Goal: Contribute content: Add original content to the website for others to see

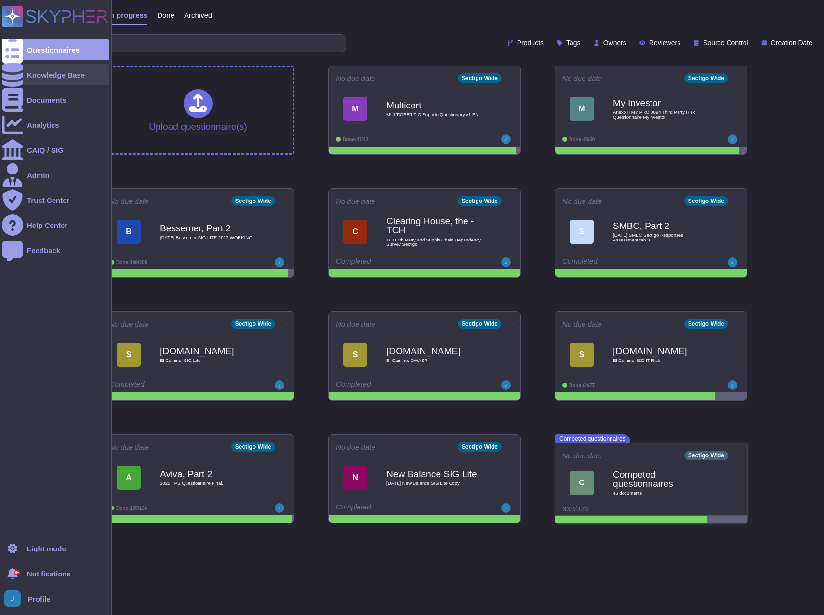
click at [60, 68] on div "Knowledge Base" at bounding box center [55, 74] width 107 height 21
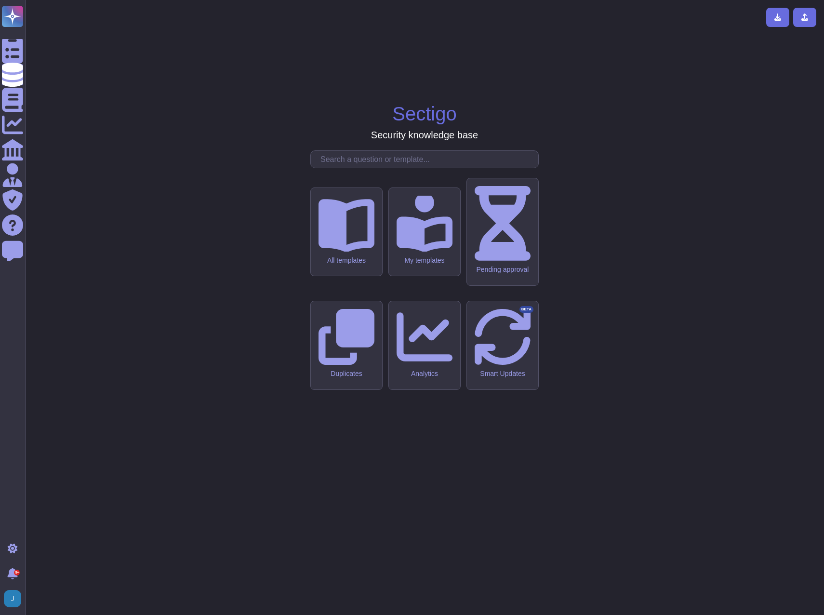
click at [425, 168] on input "text" at bounding box center [427, 159] width 223 height 17
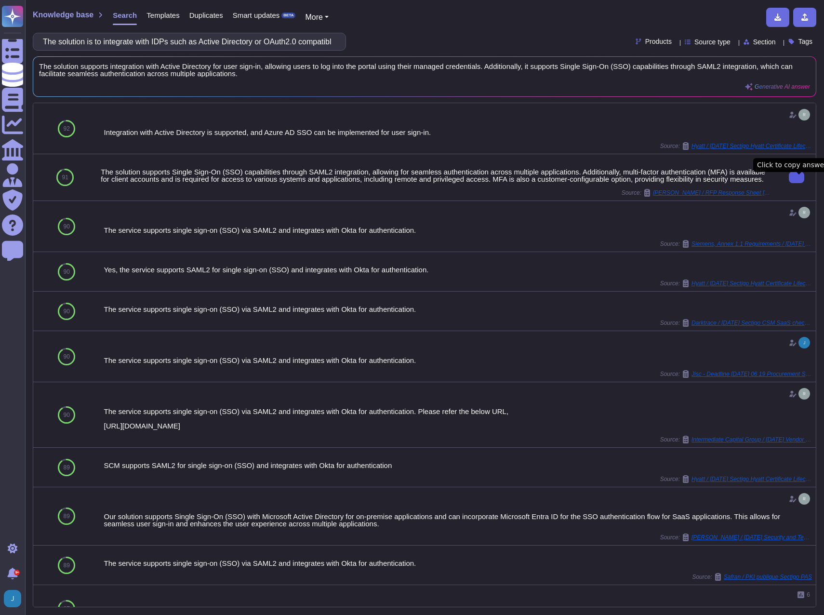
click at [153, 44] on input "The solution is to integrate with IDPs such as Active Directory or OAuth2.0 com…" at bounding box center [187, 41] width 298 height 17
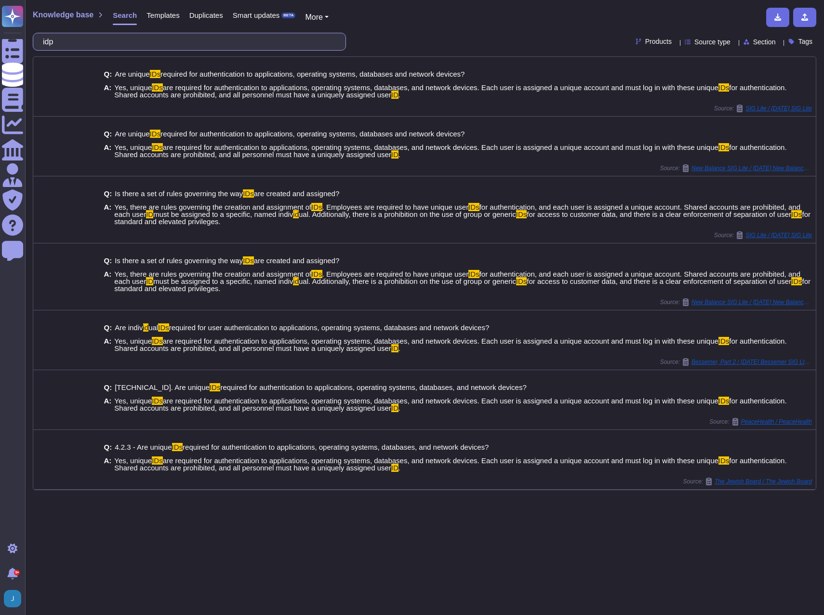
drag, startPoint x: 125, startPoint y: 47, endPoint x: 29, endPoint y: 41, distance: 96.1
click at [29, 41] on div "Knowledge base Search Templates Duplicates Smart updates BETA More idp Products…" at bounding box center [424, 307] width 799 height 615
paste input "Active Directory or OAuth2.0"
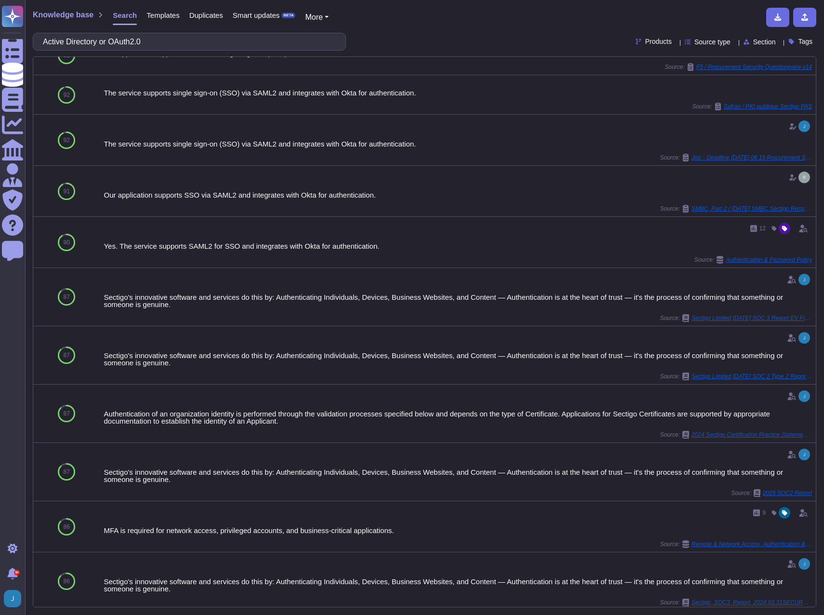
scroll to position [210, 0]
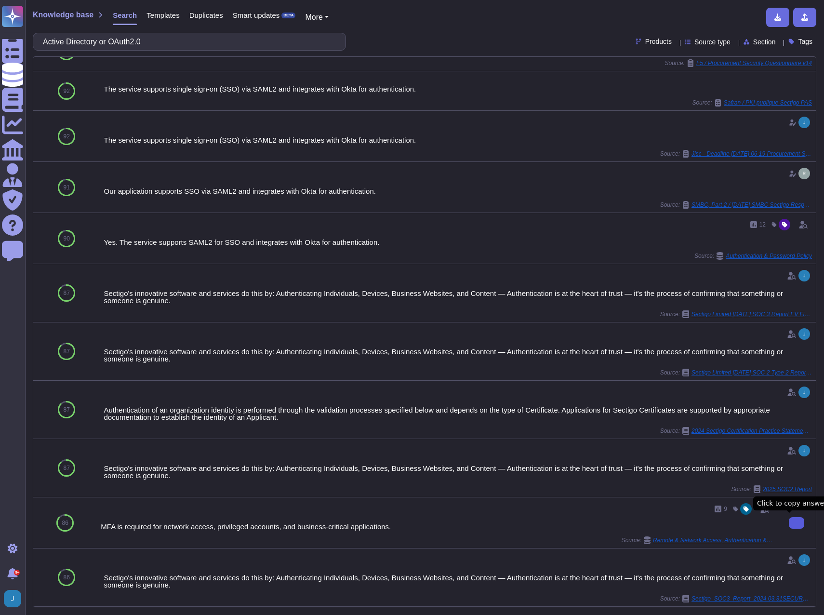
click at [794, 520] on button at bounding box center [796, 523] width 15 height 12
drag, startPoint x: 228, startPoint y: 38, endPoint x: -2, endPoint y: 19, distance: 231.1
click at [0, 19] on html "Questionnaires Knowledge Base Documents Analytics CAIQ / SIG Admin Trust Center…" at bounding box center [412, 307] width 824 height 615
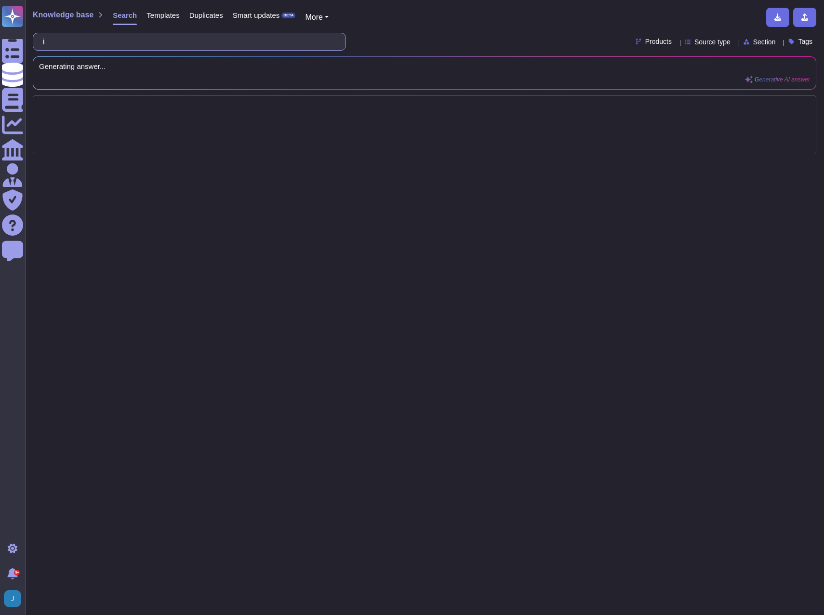
scroll to position [0, 0]
type input "identity provider"
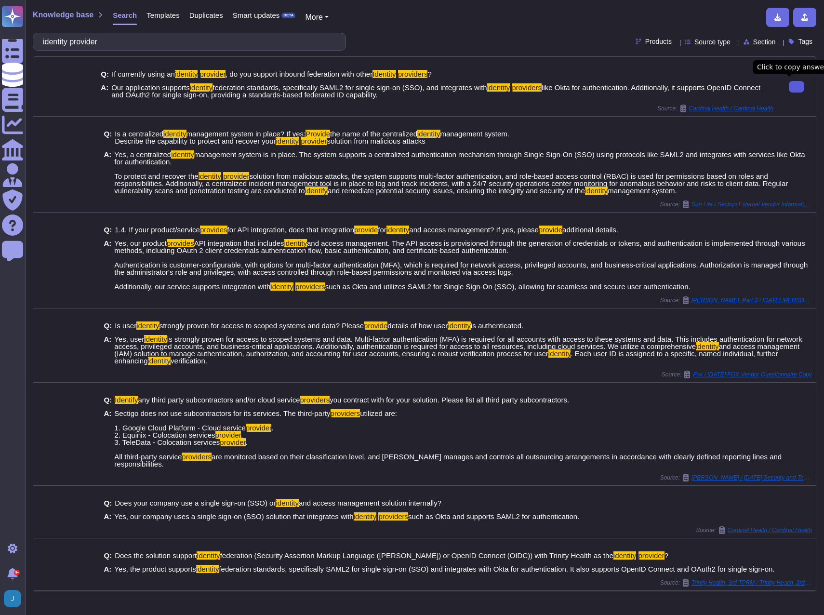
click at [157, 13] on span "Templates" at bounding box center [162, 15] width 33 height 7
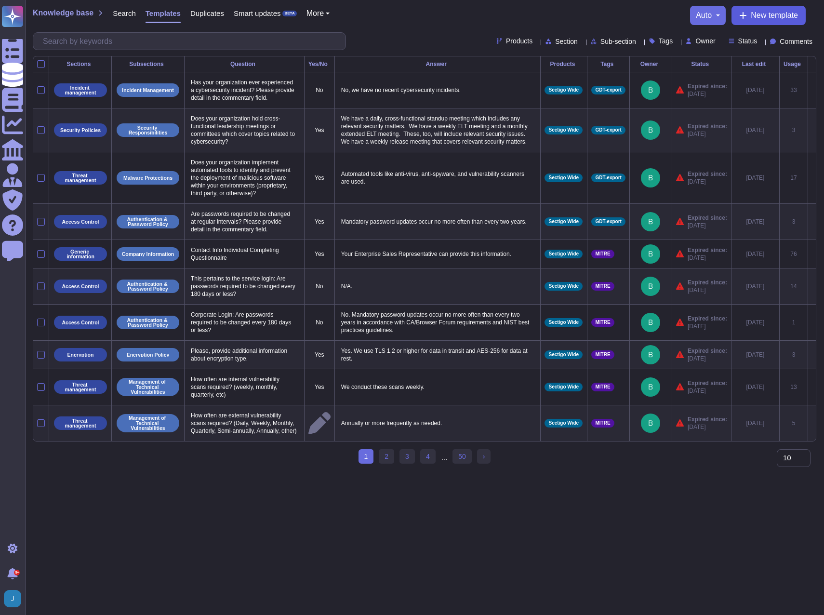
click at [747, 16] on button "New template" at bounding box center [768, 15] width 74 height 19
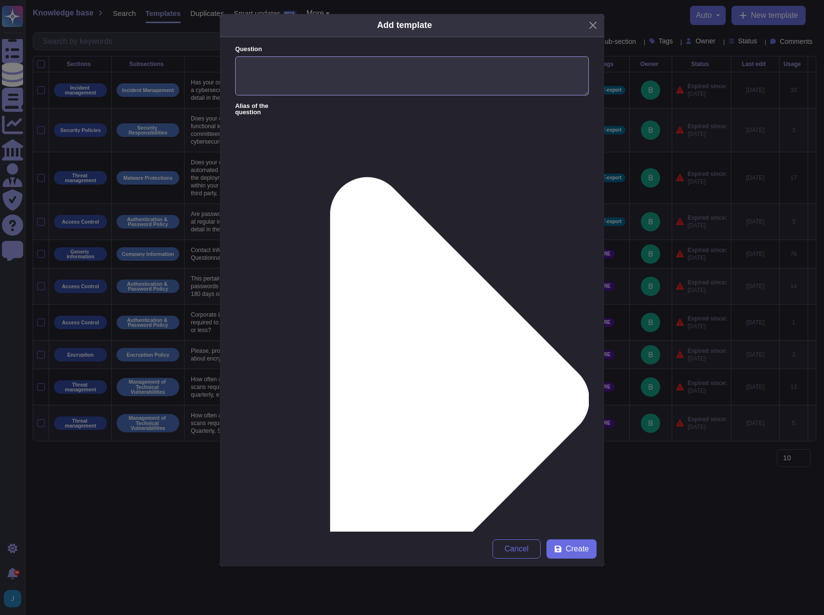
click at [342, 63] on textarea "Question" at bounding box center [412, 76] width 354 height 40
type textarea "IDP and Identity Provider"
click at [337, 108] on label "Alias of the question" at bounding box center [412, 399] width 354 height 593
paste textarea "Our application supports identity federation standards, specifically SAML2 for …"
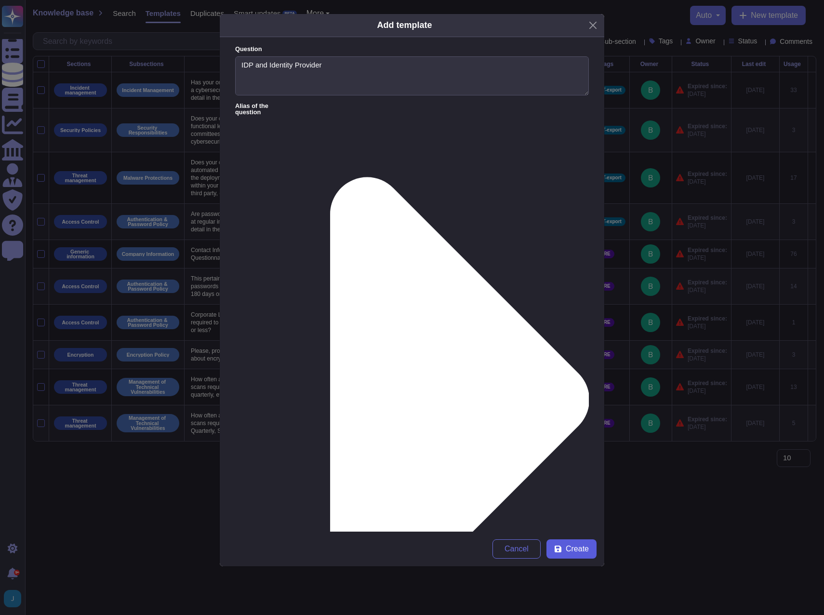
type textarea "Our application supports identity federation standards, specifically SAML2 for …"
click at [586, 549] on span "Create" at bounding box center [577, 549] width 23 height 8
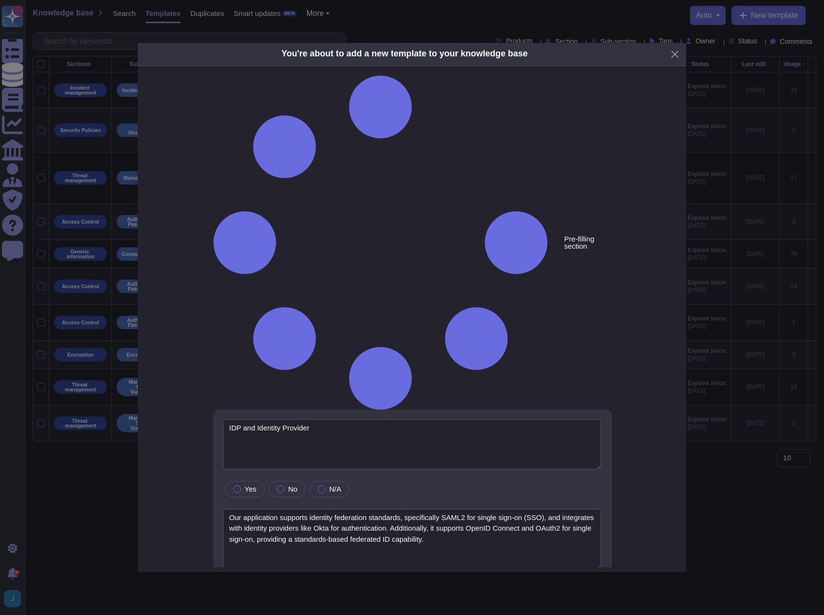
type textarea "IDP and Identity Provider"
type textarea "Our application supports identity federation standards, specifically SAML2 for …"
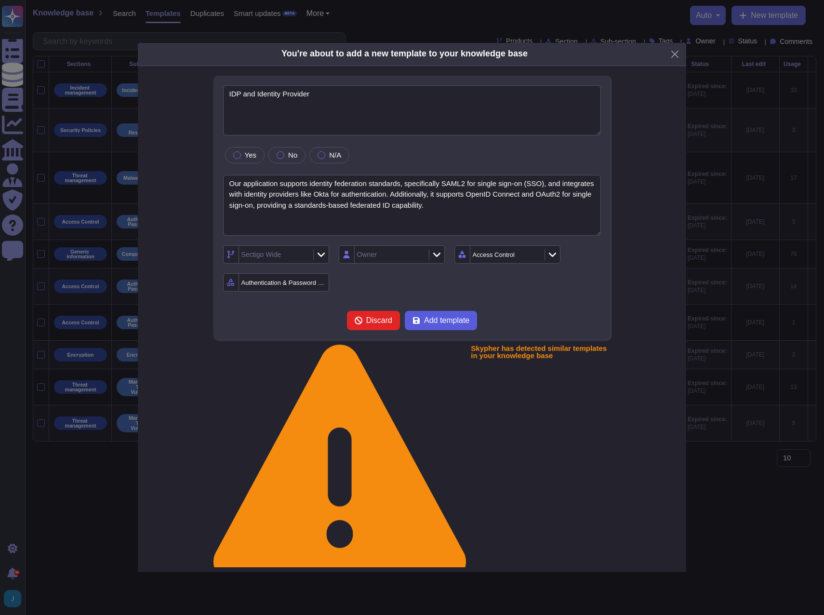
click at [424, 324] on span "Add template" at bounding box center [446, 321] width 45 height 8
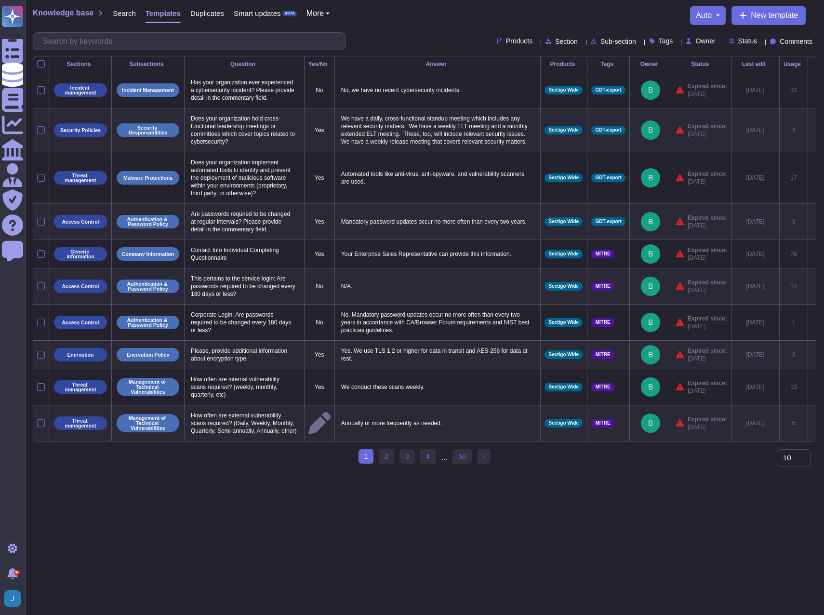
click at [122, 15] on span "Search" at bounding box center [124, 13] width 23 height 7
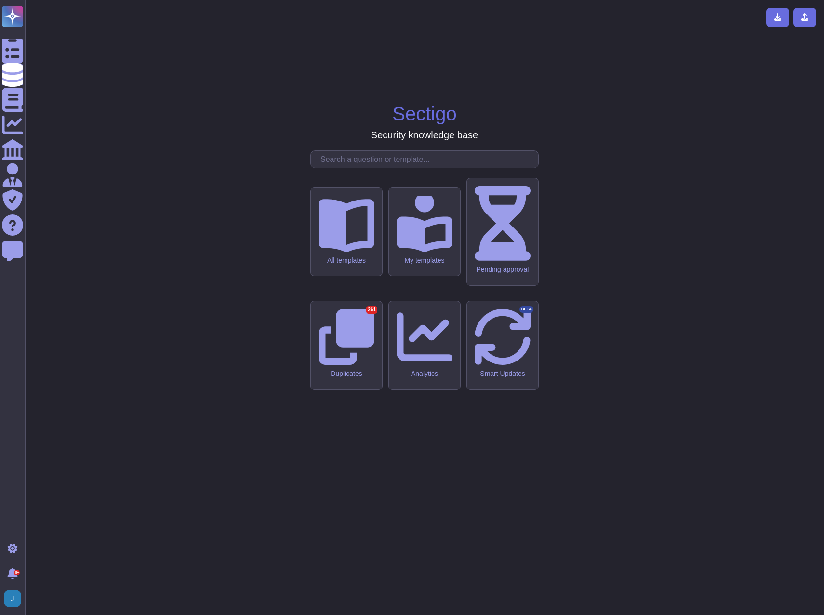
click at [359, 168] on input "text" at bounding box center [427, 159] width 223 height 17
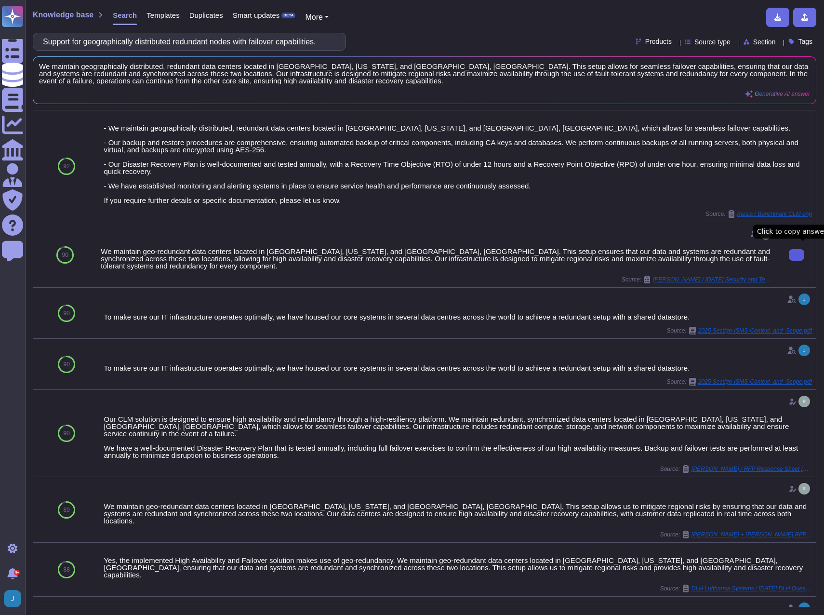
click at [789, 259] on button at bounding box center [796, 255] width 15 height 12
click at [234, 42] on input "Support for geographically distributed redundant nodes with failover capabiliti…" at bounding box center [187, 41] width 298 height 17
paste input "Automated backup and restore of critical components (CA keys, databases)"
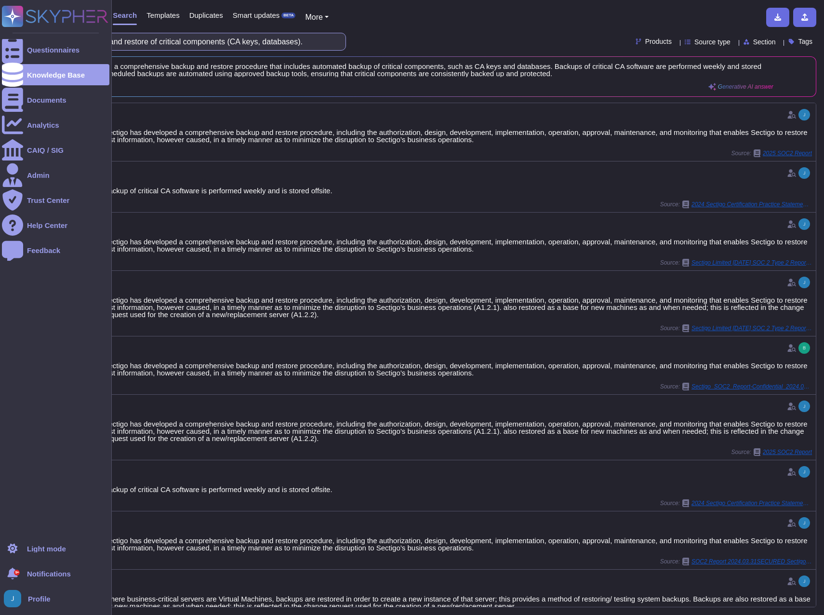
drag, startPoint x: 325, startPoint y: 41, endPoint x: 1, endPoint y: 15, distance: 325.3
click at [1, 15] on div "Questionnaires Knowledge Base Documents Analytics CAIQ / SIG Admin Trust Center…" at bounding box center [412, 307] width 824 height 615
paste input "Supports load balancing, horizontal scaling, and optimized issuance/revocation …"
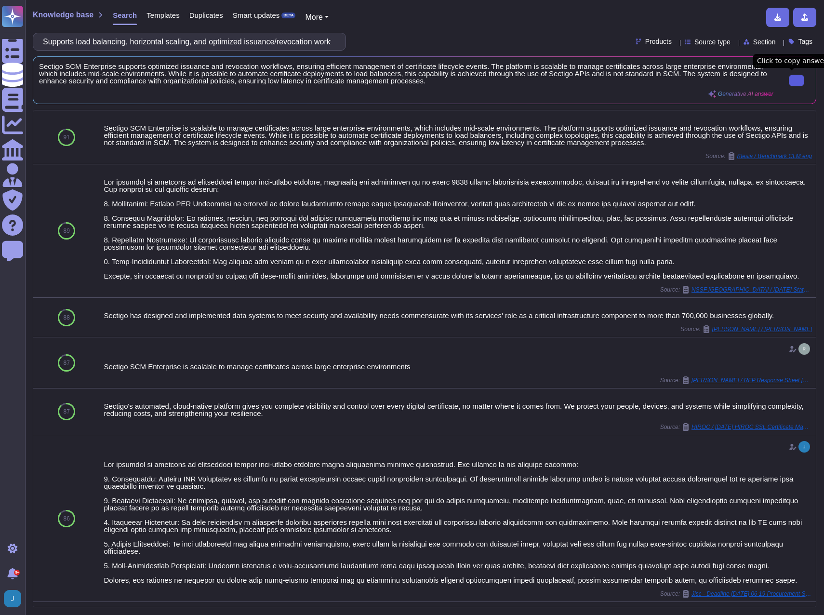
click at [799, 86] on button at bounding box center [796, 81] width 15 height 12
click at [193, 43] on input "Supports load balancing, horizontal scaling, and optimized issuance/revocation …" at bounding box center [187, 41] width 298 height 17
paste input "Ability to securely transfer and store data for defined retention period to mai…"
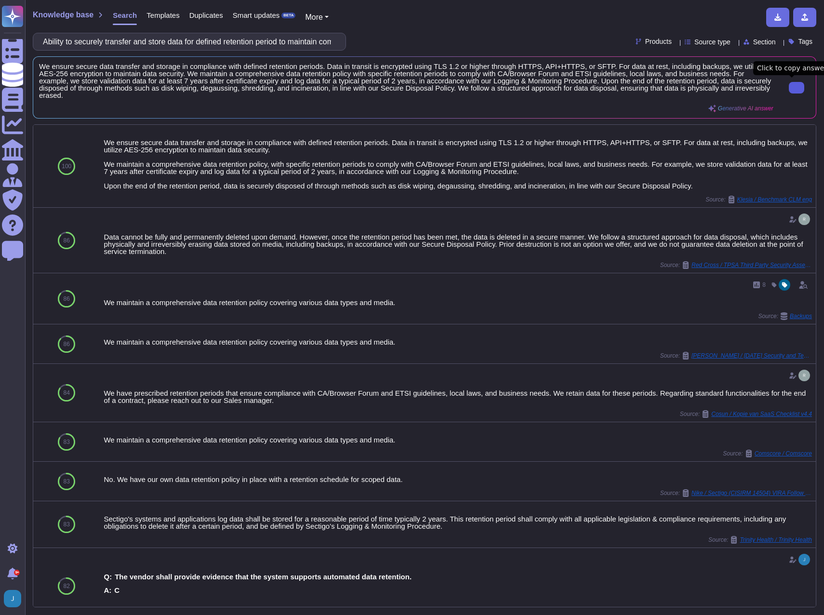
click at [797, 86] on button at bounding box center [796, 88] width 15 height 12
click at [313, 40] on input "Ability to securely transfer and store data for defined retention period to mai…" at bounding box center [187, 41] width 298 height 17
paste input "Ensure that data—including CLM configurations and security logs—is stored only …"
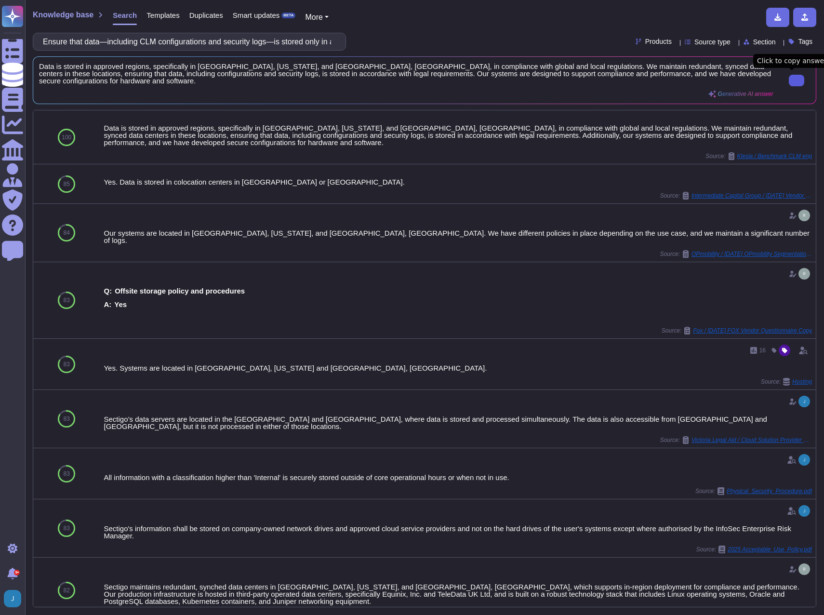
click at [789, 77] on button at bounding box center [796, 81] width 15 height 12
click at [257, 41] on input "Ensure that data—including CLM configurations and security logs—is stored only …" at bounding box center [187, 41] width 298 height 17
click at [256, 41] on input "Ensure that data—including CLM configurations and security logs—is stored only …" at bounding box center [187, 41] width 298 height 17
paste input "Offer customer-selectable geographic storage options to comply with local data …"
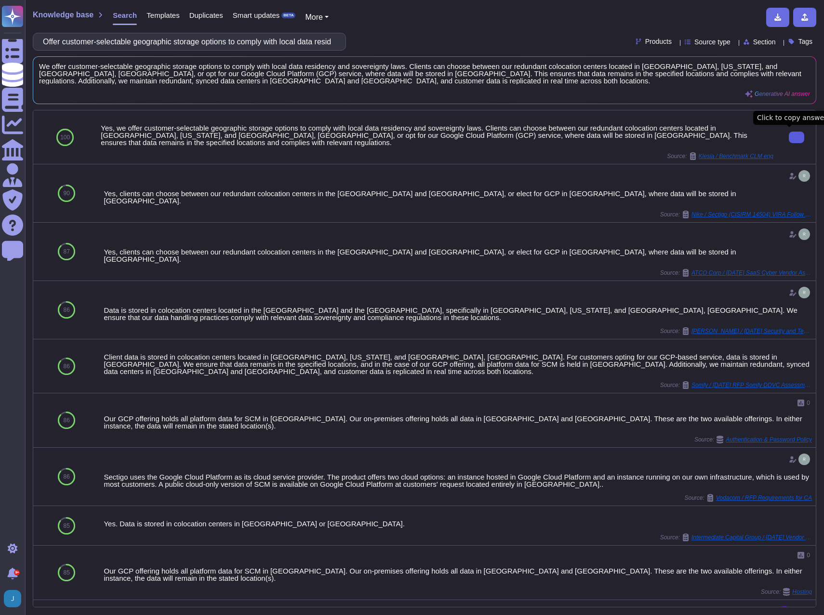
click at [295, 38] on input "Offer customer-selectable geographic storage options to comply with local data …" at bounding box center [187, 41] width 298 height 17
paste input "Ability to do a recovery process of the solution capabilities to return to stan…"
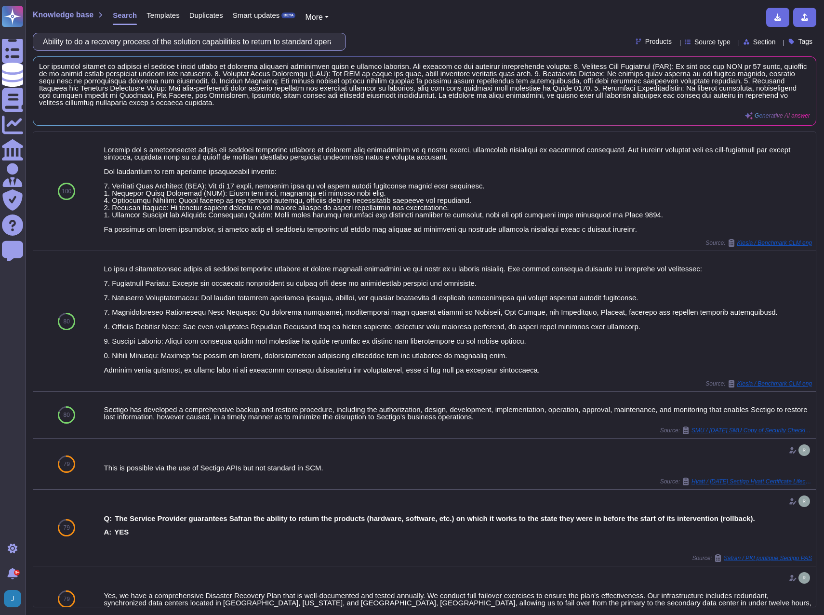
click at [258, 45] on input "Ability to do a recovery process of the solution capabilities to return to stan…" at bounding box center [187, 41] width 298 height 17
paste input "start back-up solution"
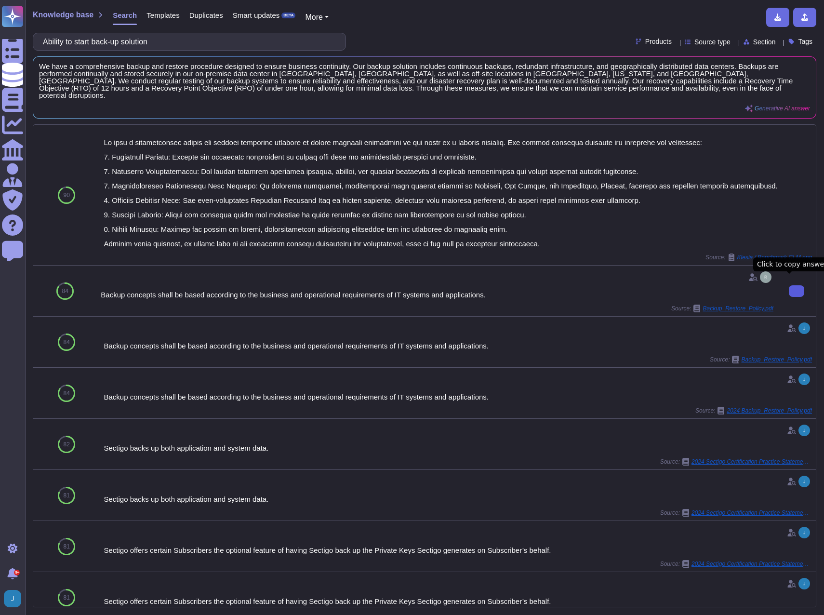
click at [789, 288] on button at bounding box center [796, 291] width 15 height 12
drag, startPoint x: 158, startPoint y: 38, endPoint x: -2, endPoint y: 21, distance: 161.3
click at [0, 21] on html "Questionnaires Knowledge Base Documents Analytics CAIQ / SIG Admin Trust Center…" at bounding box center [412, 307] width 824 height 615
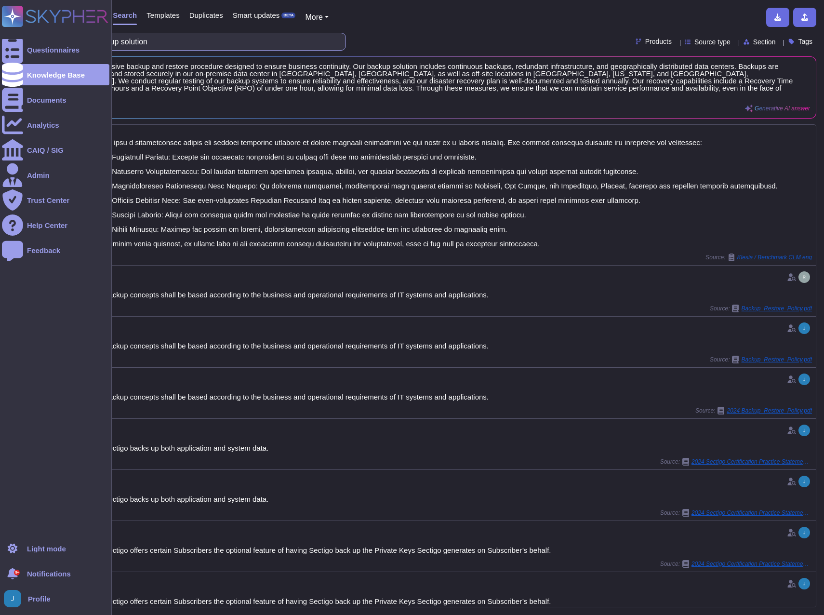
paste input "ssess dependencies with third party stakeholders or solutions"
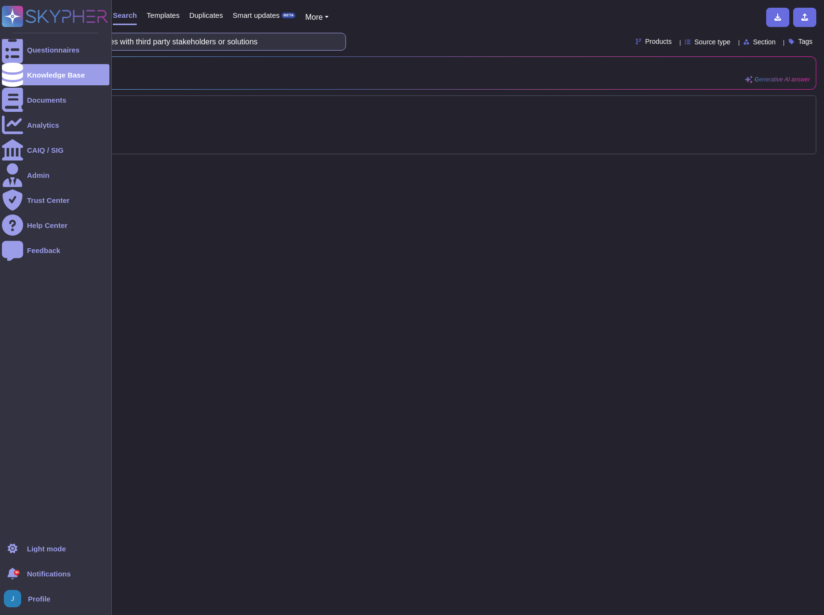
type input "Assess dependencies with third party stakeholders or solutions"
